Goal: Transaction & Acquisition: Purchase product/service

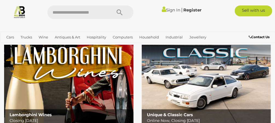
scroll to position [53, 0]
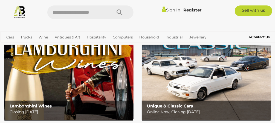
click at [218, 82] on img at bounding box center [206, 63] width 129 height 113
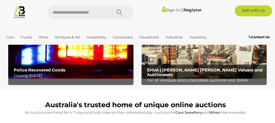
click at [90, 66] on div "Police Recovered Goods Closing Tuesday 14th October" at bounding box center [72, 74] width 123 height 18
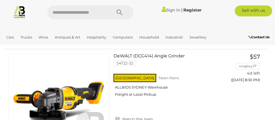
scroll to position [2101, 0]
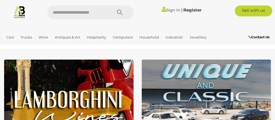
scroll to position [160, 0]
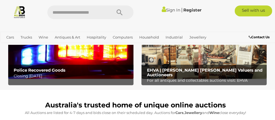
click at [187, 54] on img at bounding box center [204, 52] width 125 height 56
